Goal: Task Accomplishment & Management: Complete application form

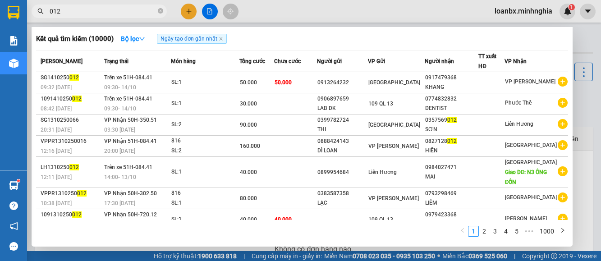
type input "012"
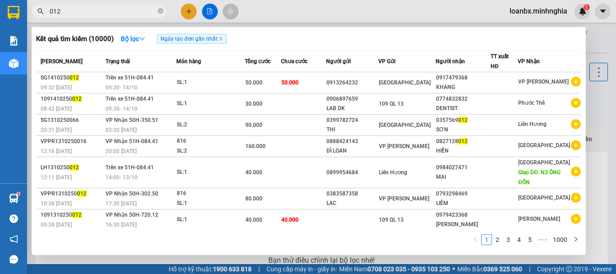
click at [311, 11] on div at bounding box center [308, 137] width 616 height 274
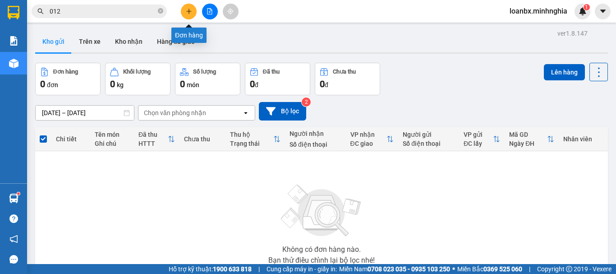
click at [191, 11] on icon "plus" at bounding box center [189, 11] width 6 height 6
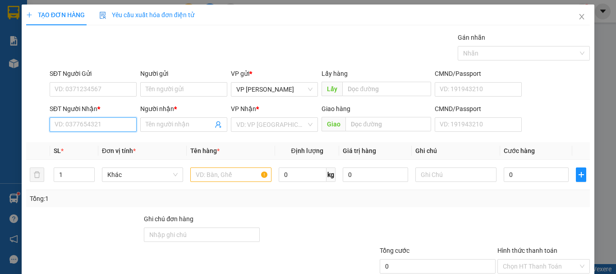
click at [102, 126] on input "SĐT Người Nhận *" at bounding box center [93, 124] width 87 height 14
click at [89, 142] on div "0814624625 - TUYÊN" at bounding box center [92, 143] width 75 height 10
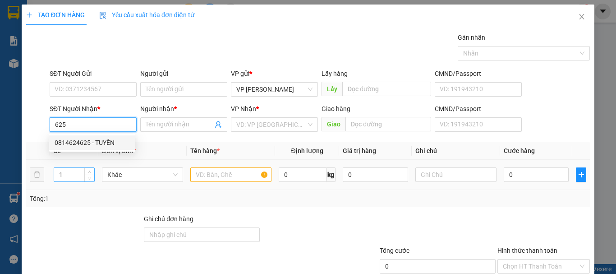
type input "0814624625"
type input "TUYÊN"
type input "0814624625"
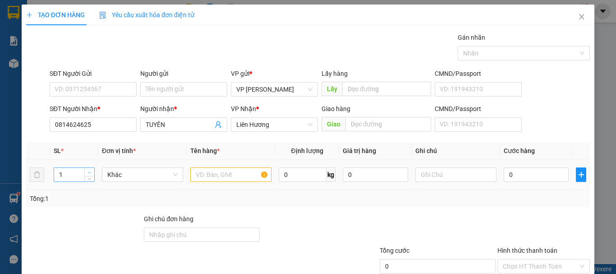
type input "2"
click at [88, 169] on span "Increase Value" at bounding box center [89, 172] width 10 height 8
click at [237, 178] on input "text" at bounding box center [230, 174] width 81 height 14
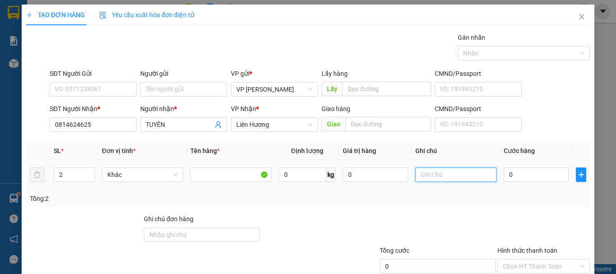
click at [468, 175] on input "text" at bounding box center [456, 174] width 81 height 14
type input "2 THX - CÁ"
click at [520, 180] on input "0" at bounding box center [536, 174] width 65 height 14
type input "6"
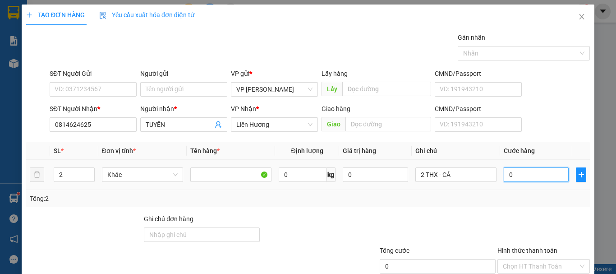
type input "6"
type input "60"
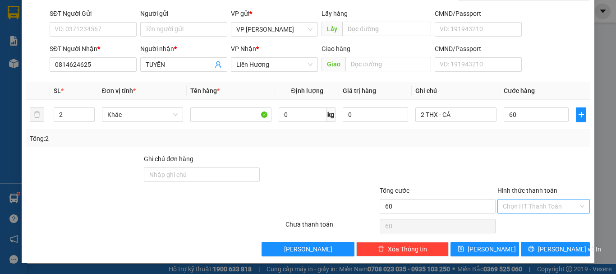
type input "60.000"
drag, startPoint x: 527, startPoint y: 205, endPoint x: 527, endPoint y: 213, distance: 7.7
click at [527, 207] on input "Hình thức thanh toán" at bounding box center [540, 206] width 75 height 14
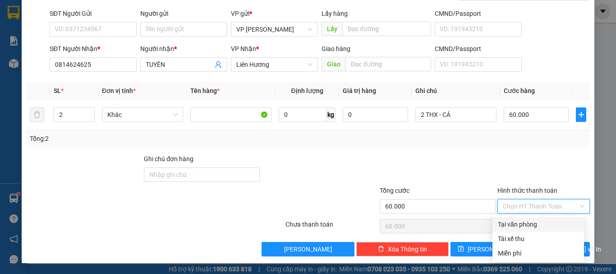
drag, startPoint x: 525, startPoint y: 223, endPoint x: 559, endPoint y: 243, distance: 39.1
click at [525, 223] on div "Tại văn phòng" at bounding box center [538, 224] width 81 height 10
type input "0"
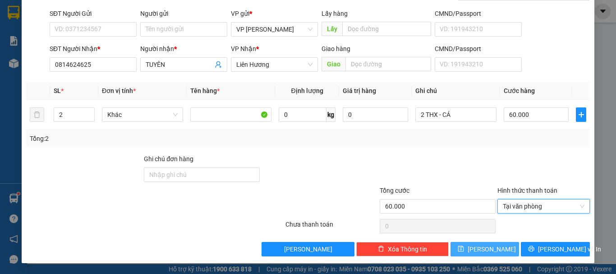
click at [485, 250] on span "[PERSON_NAME]" at bounding box center [492, 249] width 48 height 10
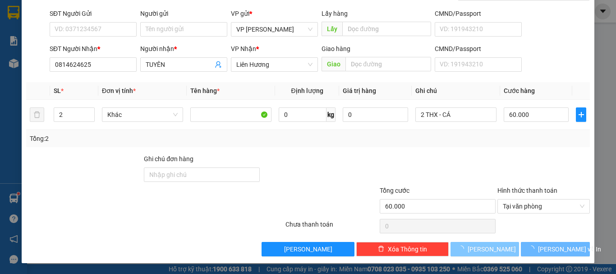
type input "1"
type input "0"
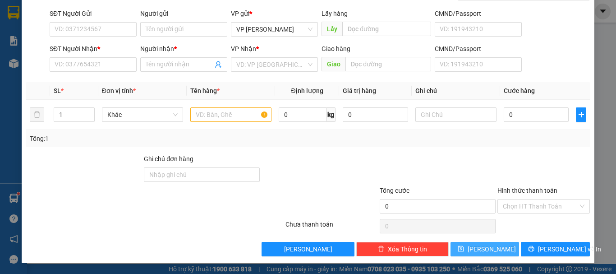
scroll to position [0, 0]
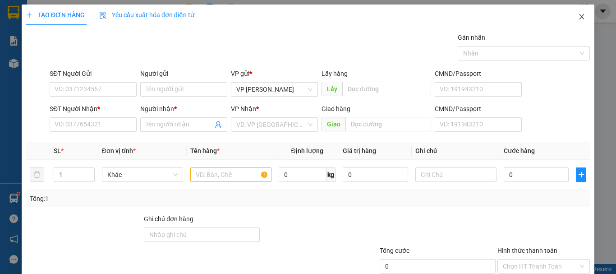
click at [578, 17] on icon "close" at bounding box center [581, 16] width 7 height 7
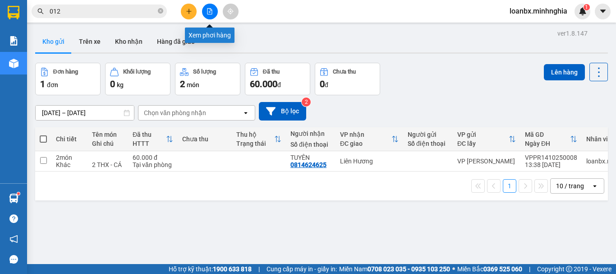
click at [213, 15] on button at bounding box center [210, 12] width 16 height 16
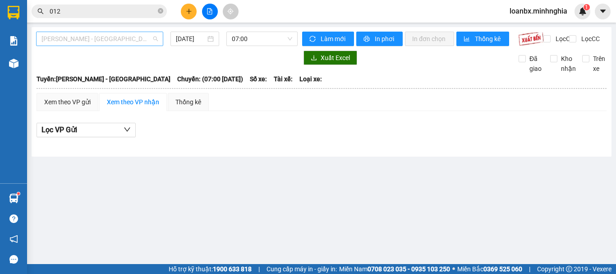
click at [113, 42] on span "[PERSON_NAME] - [GEOGRAPHIC_DATA]" at bounding box center [100, 39] width 116 height 14
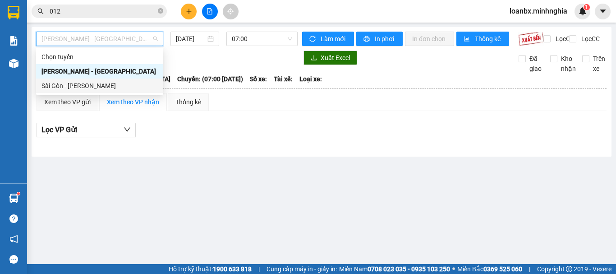
click at [105, 84] on div "Sài Gòn - [PERSON_NAME]" at bounding box center [100, 86] width 116 height 10
type input "[DATE]"
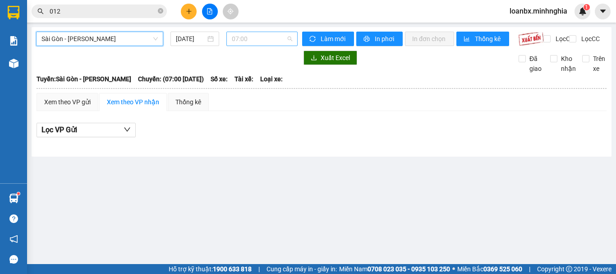
click at [263, 39] on span "07:00" at bounding box center [262, 39] width 60 height 14
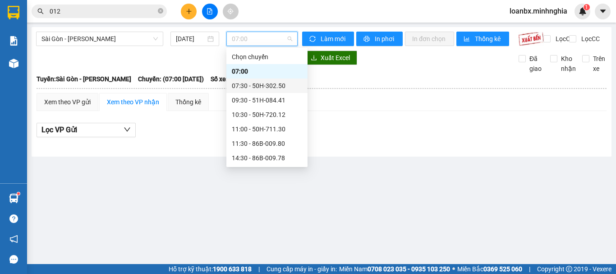
click at [266, 84] on div "07:30 - 50H-302.50" at bounding box center [267, 86] width 70 height 10
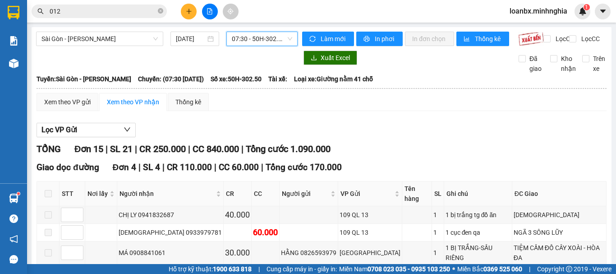
click at [273, 41] on span "07:30 - 50H-302.50" at bounding box center [262, 39] width 60 height 14
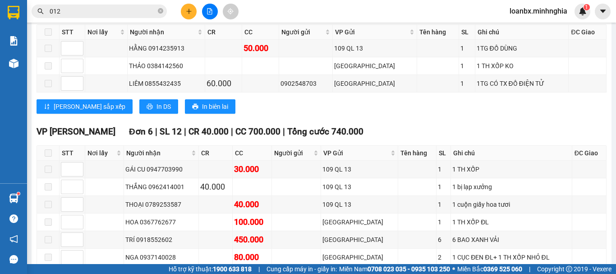
scroll to position [361, 0]
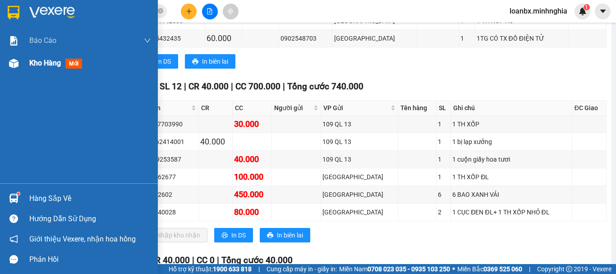
click at [18, 66] on img at bounding box center [13, 63] width 9 height 9
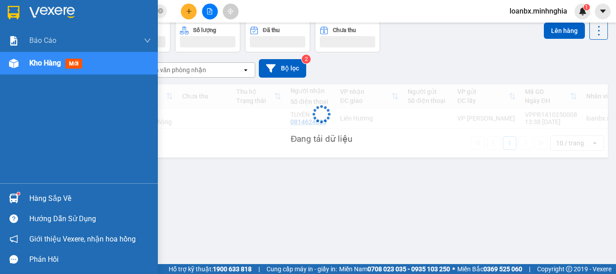
scroll to position [42, 0]
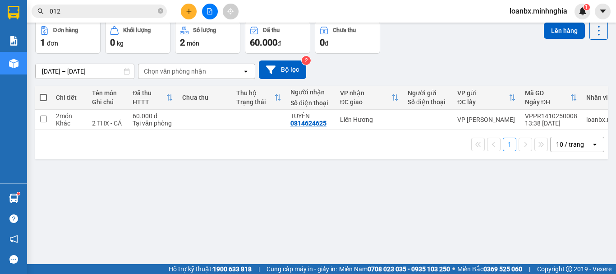
click at [206, 14] on button at bounding box center [210, 12] width 16 height 16
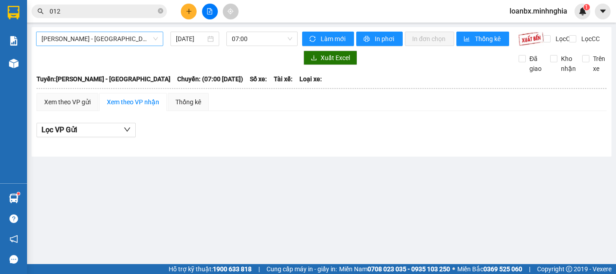
click at [100, 40] on span "[PERSON_NAME] - [GEOGRAPHIC_DATA]" at bounding box center [100, 39] width 116 height 14
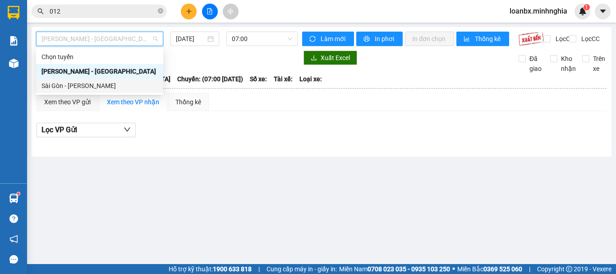
click at [92, 87] on div "Sài Gòn - [PERSON_NAME]" at bounding box center [100, 86] width 116 height 10
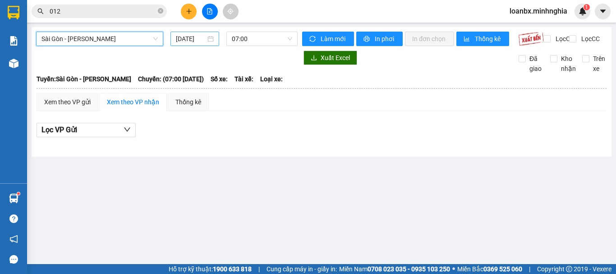
click at [195, 42] on input "[DATE]" at bounding box center [191, 39] width 30 height 10
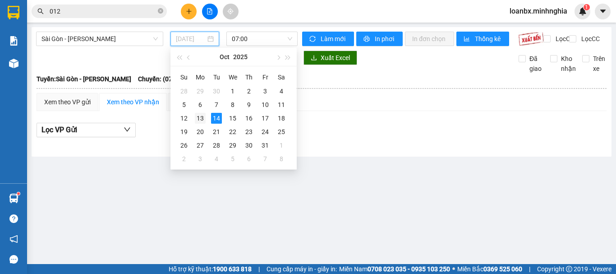
click at [196, 116] on div "13" at bounding box center [200, 118] width 11 height 11
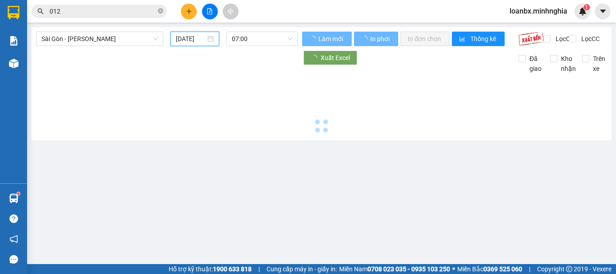
type input "[DATE]"
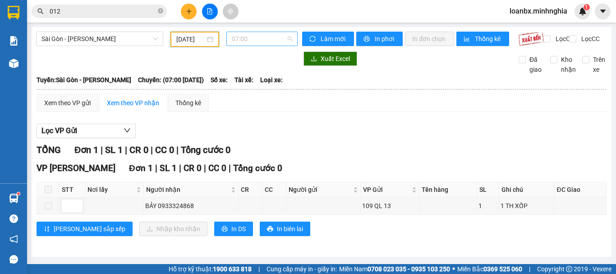
click at [253, 40] on span "07:00" at bounding box center [262, 39] width 60 height 14
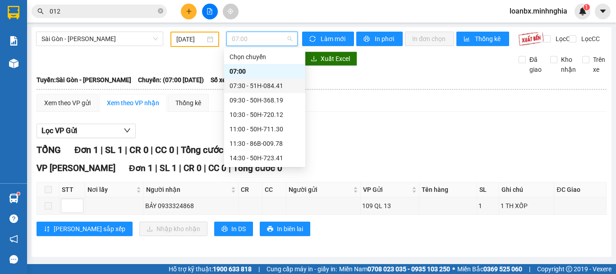
click at [252, 87] on div "07:30 - 51H-084.41" at bounding box center [265, 86] width 70 height 10
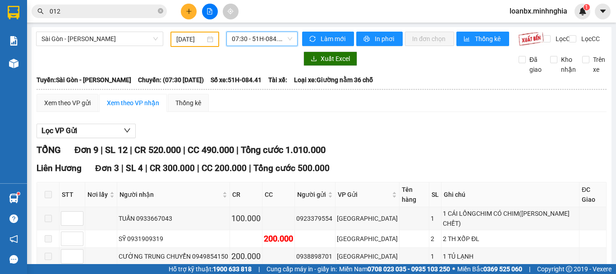
click at [274, 37] on span "07:30 - 51H-084.41" at bounding box center [262, 39] width 60 height 14
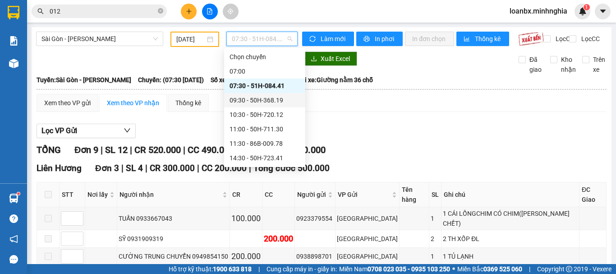
click at [261, 103] on div "09:30 - 50H-368.19" at bounding box center [265, 100] width 70 height 10
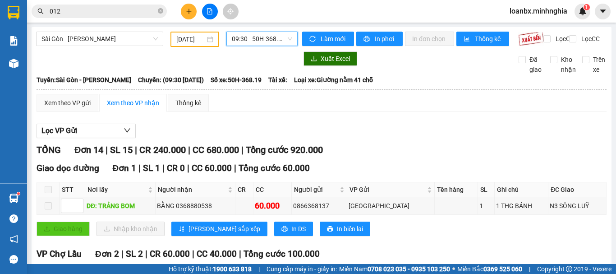
click at [265, 41] on span "09:30 - 50H-368.19" at bounding box center [262, 39] width 60 height 14
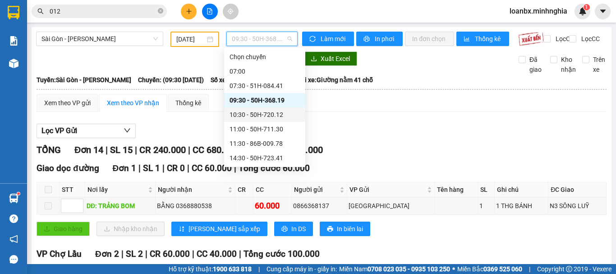
click at [254, 116] on div "10:30 - 50H-720.12" at bounding box center [265, 115] width 70 height 10
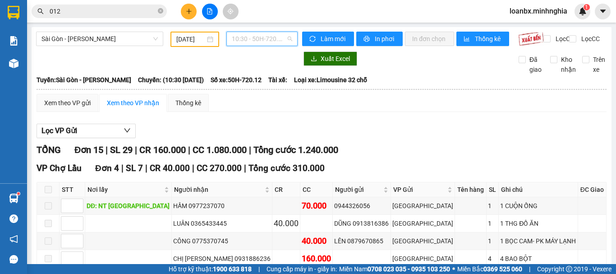
drag, startPoint x: 239, startPoint y: 38, endPoint x: 253, endPoint y: 77, distance: 41.0
click at [239, 39] on span "10:30 - 50H-720.12" at bounding box center [262, 39] width 60 height 14
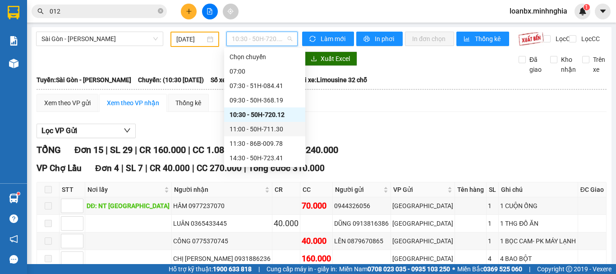
click at [248, 130] on div "11:00 - 50H-711.30" at bounding box center [265, 129] width 70 height 10
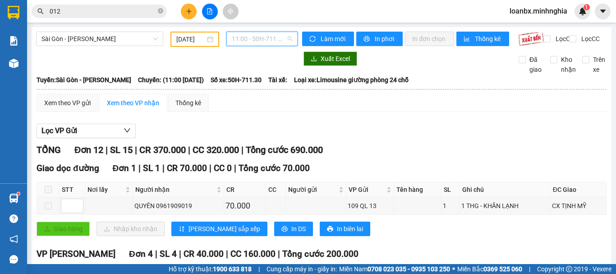
click at [238, 35] on span "11:00 - 50H-711.30" at bounding box center [262, 39] width 60 height 14
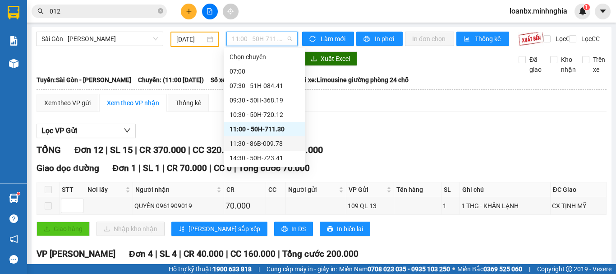
click at [258, 141] on div "11:30 - 86B-009.78" at bounding box center [265, 144] width 70 height 10
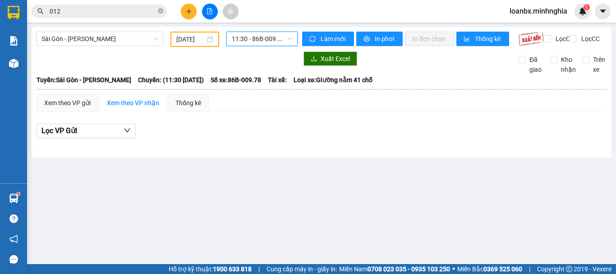
click at [271, 41] on span "11:30 - 86B-009.78" at bounding box center [262, 39] width 60 height 14
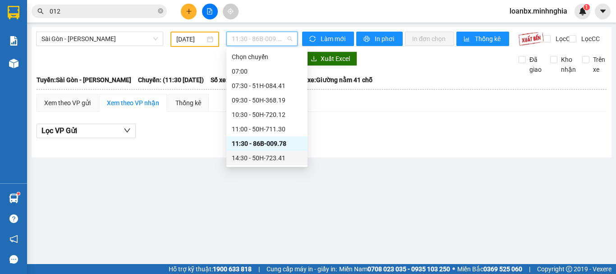
click at [259, 160] on div "14:30 - 50H-723.41" at bounding box center [267, 158] width 70 height 10
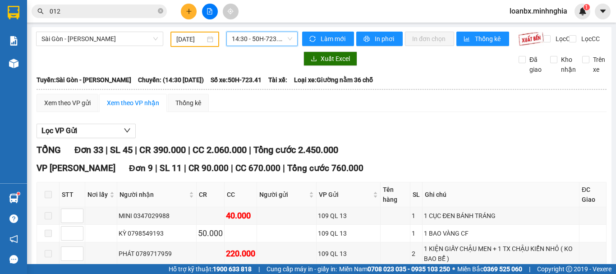
click at [245, 40] on span "14:30 - 50H-723.41" at bounding box center [262, 39] width 60 height 14
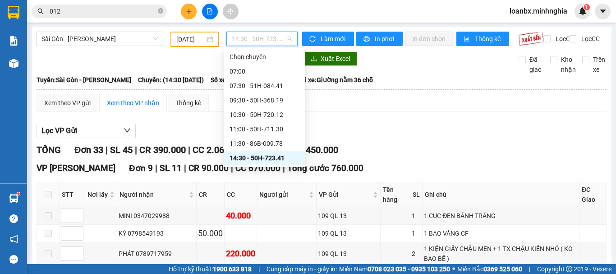
scroll to position [87, 0]
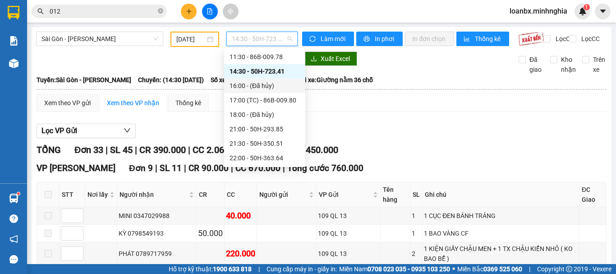
click at [268, 87] on div "16:00 - (Đã hủy)" at bounding box center [265, 86] width 70 height 10
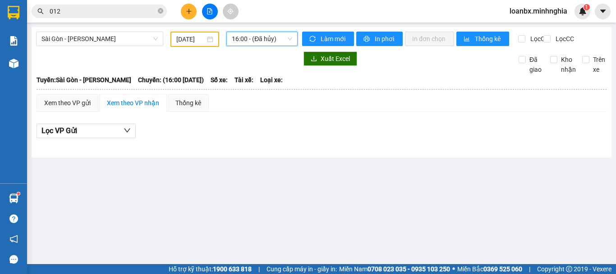
drag, startPoint x: 266, startPoint y: 42, endPoint x: 284, endPoint y: 75, distance: 37.2
click at [266, 43] on span "16:00 - (Đã hủy)" at bounding box center [262, 39] width 60 height 14
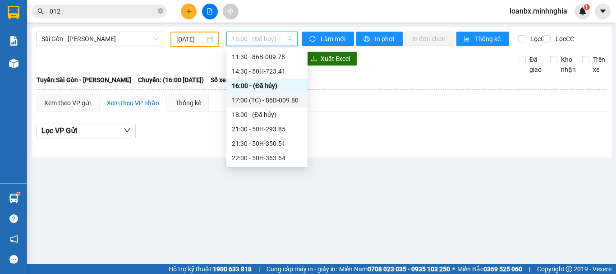
click at [266, 102] on div "17:00 (TC) - 86B-009.80" at bounding box center [267, 100] width 70 height 10
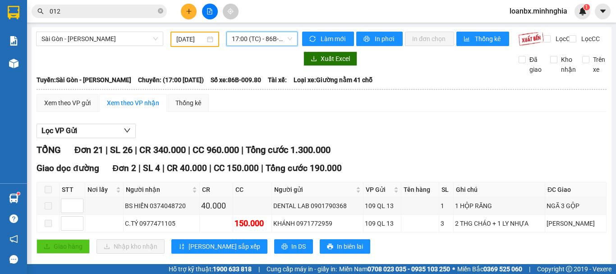
click at [259, 40] on span "17:00 (TC) - 86B-009.80" at bounding box center [262, 39] width 60 height 14
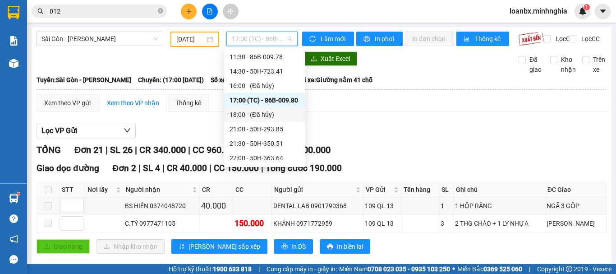
click at [263, 110] on div "18:00 - (Đã hủy)" at bounding box center [265, 115] width 70 height 10
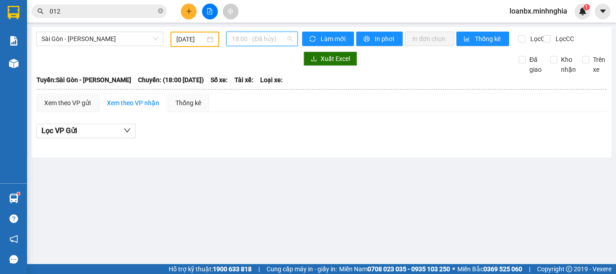
click at [265, 37] on span "18:00 - (Đã hủy)" at bounding box center [262, 39] width 60 height 14
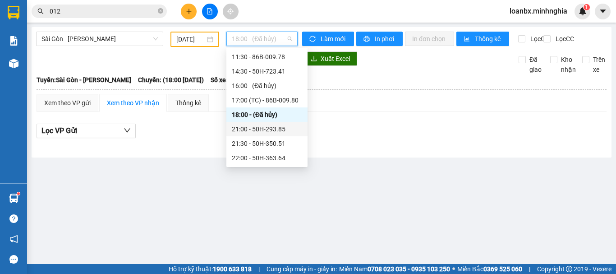
click at [267, 133] on div "21:00 - 50H-293.85" at bounding box center [267, 129] width 70 height 10
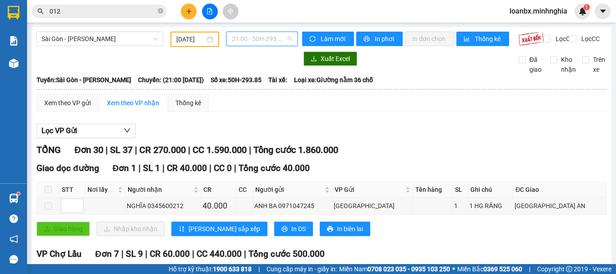
click at [271, 41] on span "21:00 - 50H-293.85" at bounding box center [262, 39] width 60 height 14
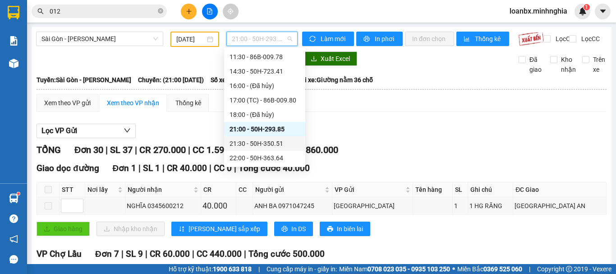
click at [259, 143] on div "21:30 - 50H-350.51" at bounding box center [265, 144] width 70 height 10
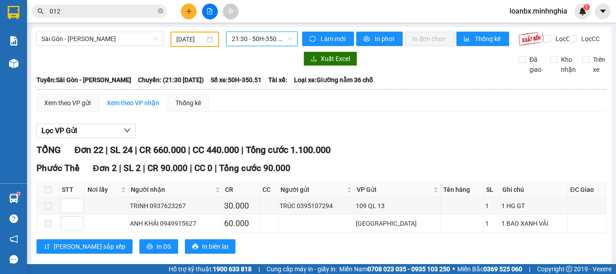
click at [266, 39] on span "21:30 - 50H-350.51" at bounding box center [262, 39] width 60 height 14
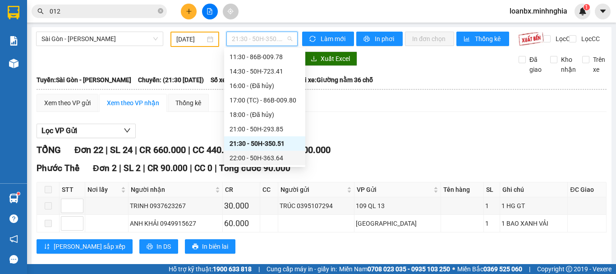
click at [252, 158] on div "22:00 - 50H-363.64" at bounding box center [265, 158] width 70 height 10
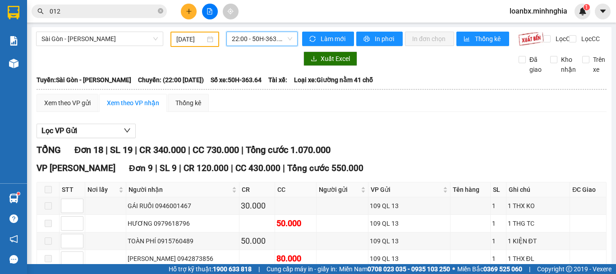
click at [273, 42] on span "22:00 - 50H-363.64" at bounding box center [262, 39] width 60 height 14
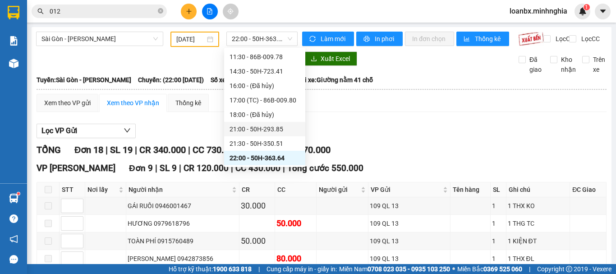
click at [375, 139] on div "Lọc VP Gửi" at bounding box center [322, 131] width 570 height 15
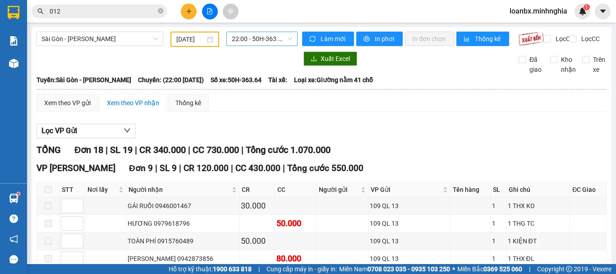
click at [239, 43] on span "22:00 - 50H-363.64" at bounding box center [262, 39] width 60 height 14
click at [116, 42] on span "Sài Gòn - [PERSON_NAME]" at bounding box center [100, 39] width 116 height 14
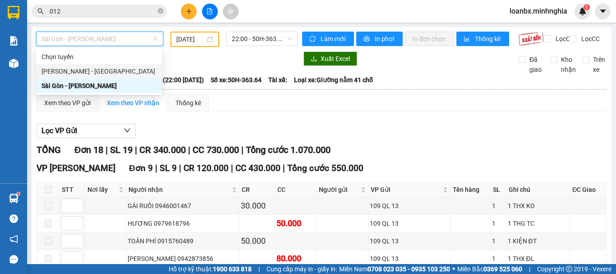
click at [80, 73] on div "[PERSON_NAME] - [GEOGRAPHIC_DATA]" at bounding box center [99, 71] width 115 height 10
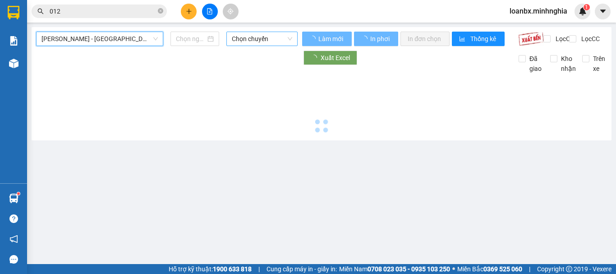
type input "[DATE]"
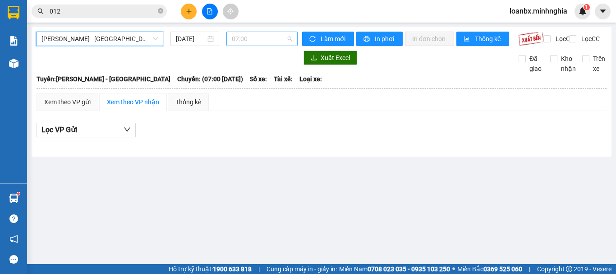
scroll to position [14, 0]
click at [245, 37] on span "07:00" at bounding box center [262, 39] width 60 height 14
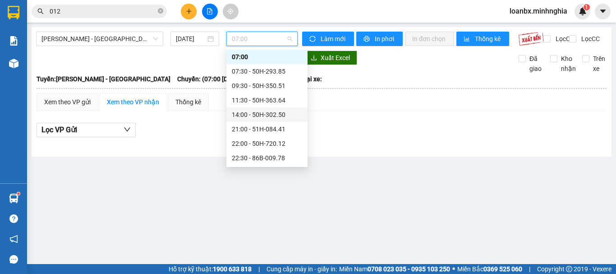
click at [264, 116] on div "14:00 - 50H-302.50" at bounding box center [267, 115] width 70 height 10
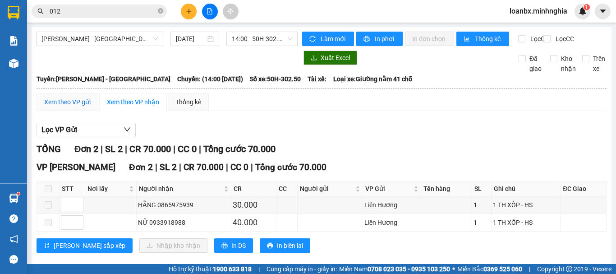
click at [84, 107] on div "Xem theo VP gửi" at bounding box center [67, 102] width 46 height 10
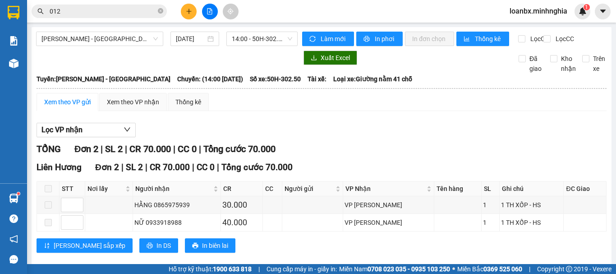
scroll to position [22, 0]
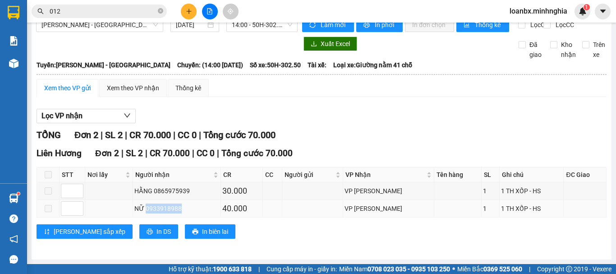
drag, startPoint x: 150, startPoint y: 211, endPoint x: 213, endPoint y: 211, distance: 63.2
click at [213, 211] on div "NỮ 0933918988" at bounding box center [176, 209] width 85 height 10
copy div "0933918988"
click at [97, 9] on input "012" at bounding box center [103, 11] width 106 height 10
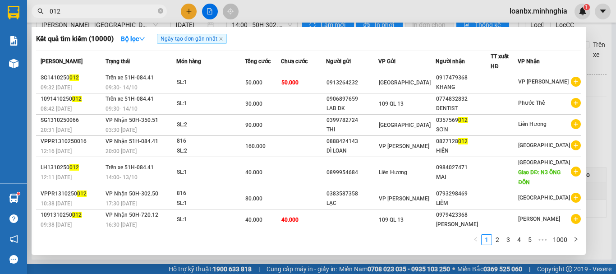
click at [97, 9] on input "012" at bounding box center [103, 11] width 106 height 10
paste input "933918988"
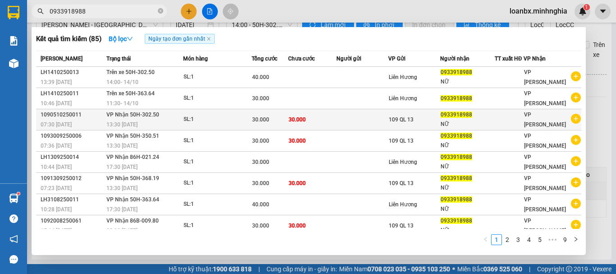
type input "0933918988"
click at [292, 123] on span "30.000" at bounding box center [297, 119] width 17 height 6
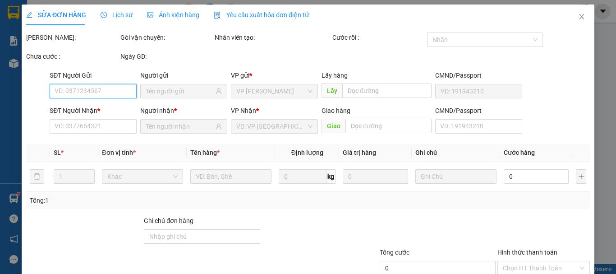
type input "0933918988"
type input "NỮ"
type input "30.000"
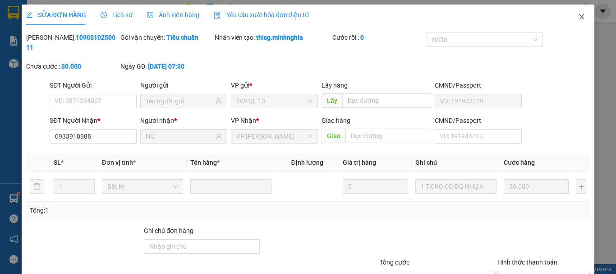
click at [578, 16] on icon "close" at bounding box center [581, 16] width 7 height 7
